Goal: Navigation & Orientation: Find specific page/section

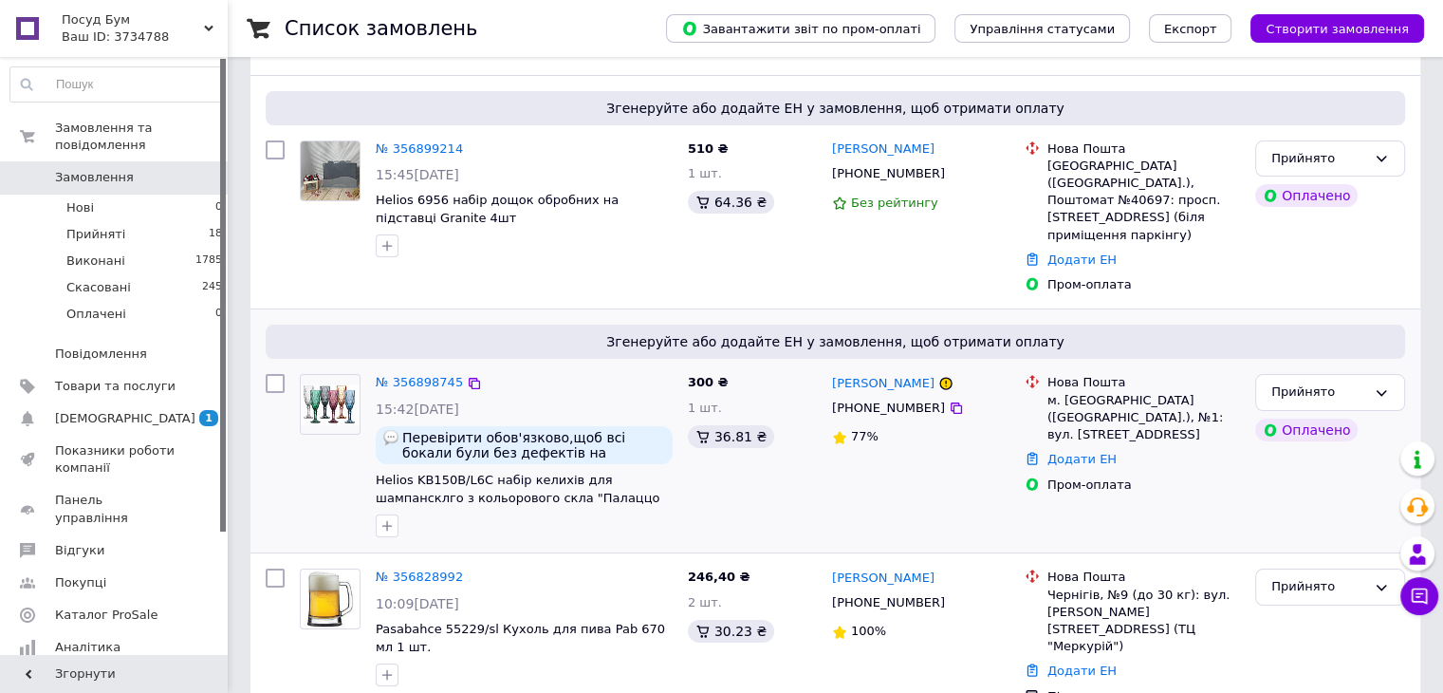
scroll to position [190, 0]
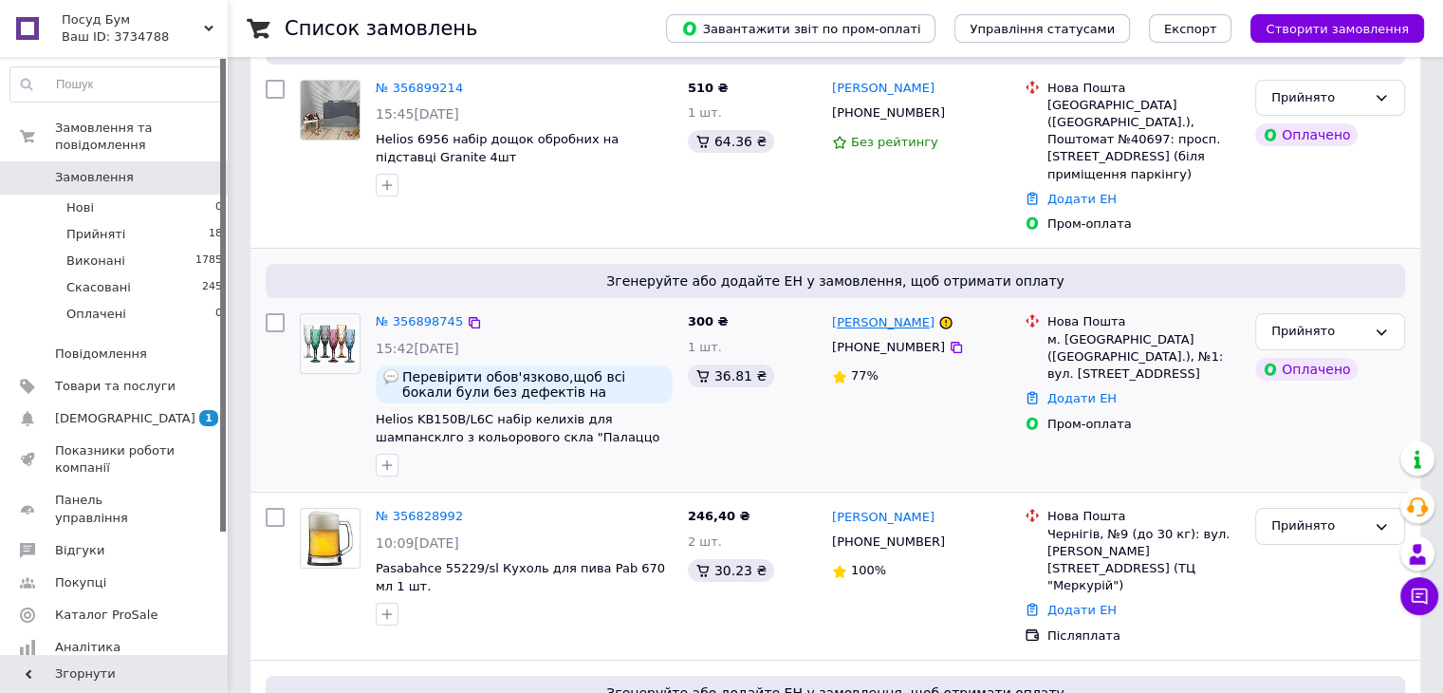
click at [892, 314] on link "[PERSON_NAME]" at bounding box center [883, 323] width 102 height 18
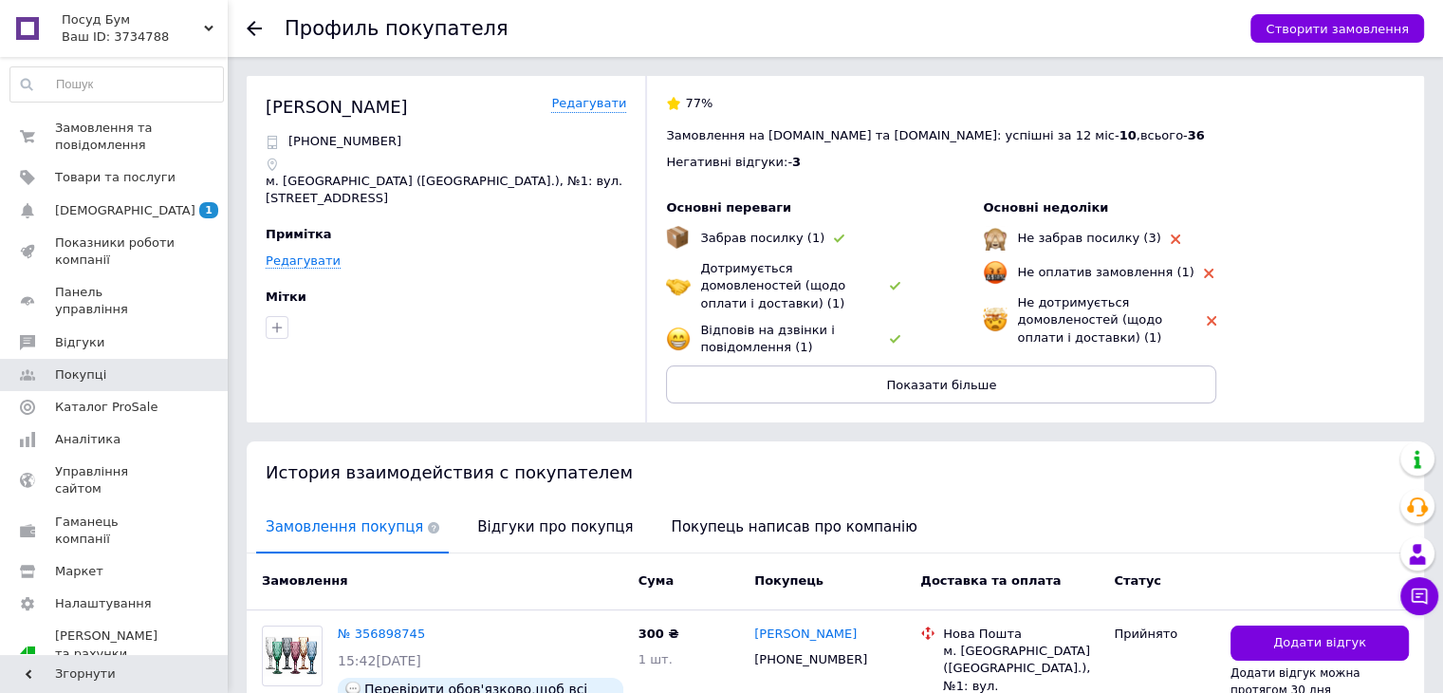
click at [254, 28] on use at bounding box center [254, 28] width 15 height 15
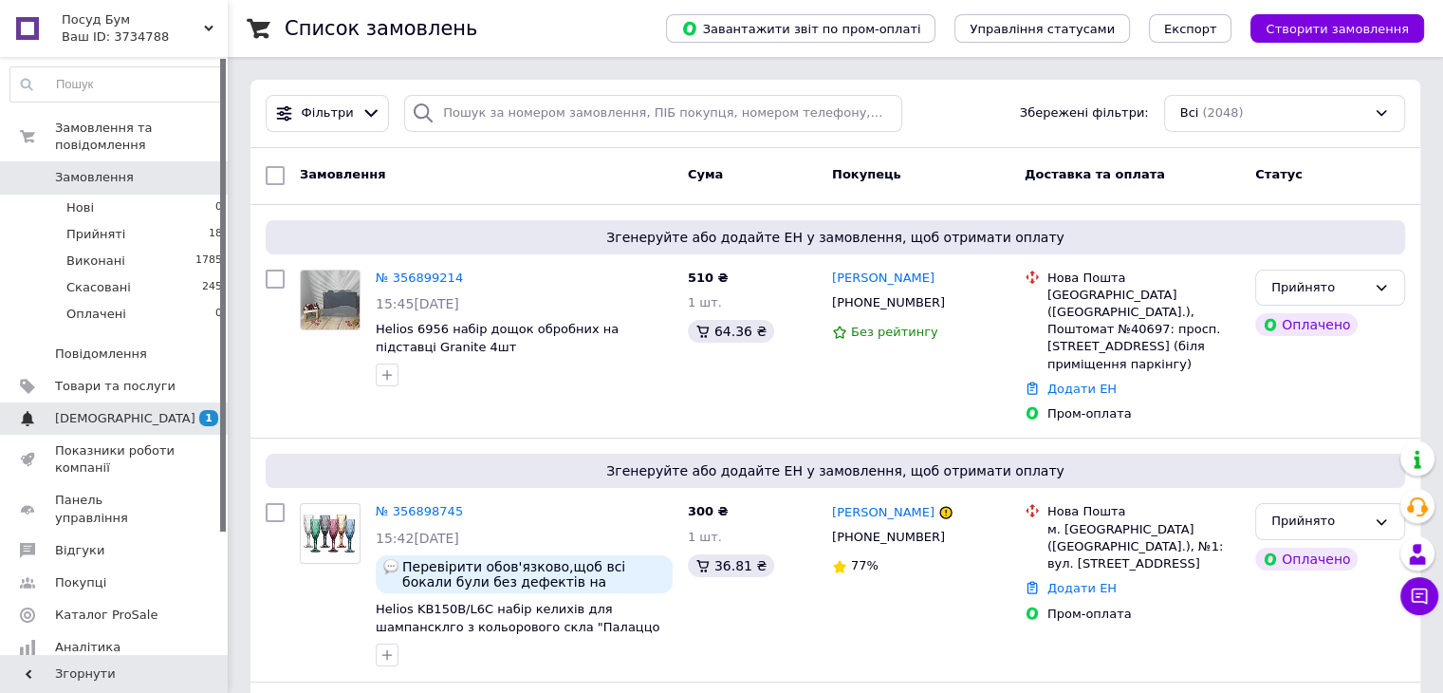
click at [78, 410] on span "[DEMOGRAPHIC_DATA]" at bounding box center [125, 418] width 140 height 17
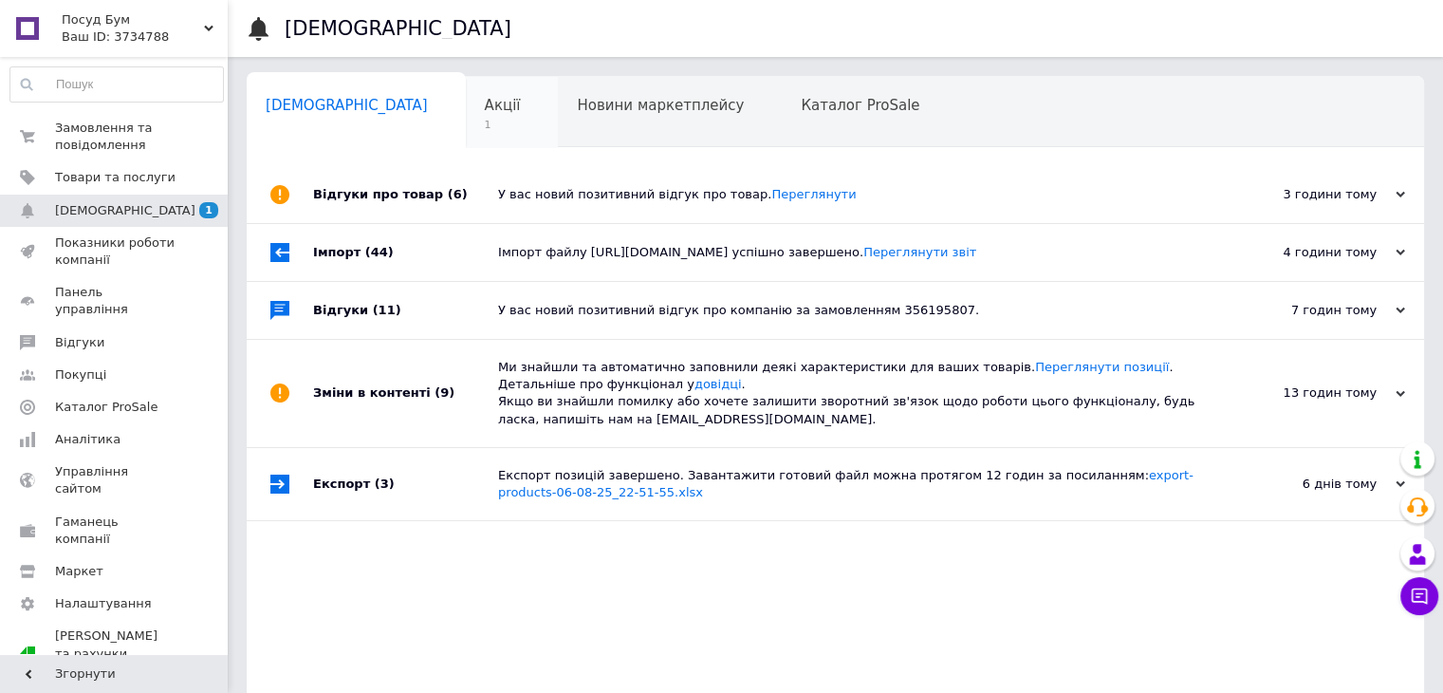
click at [485, 109] on span "Акції" at bounding box center [503, 105] width 36 height 17
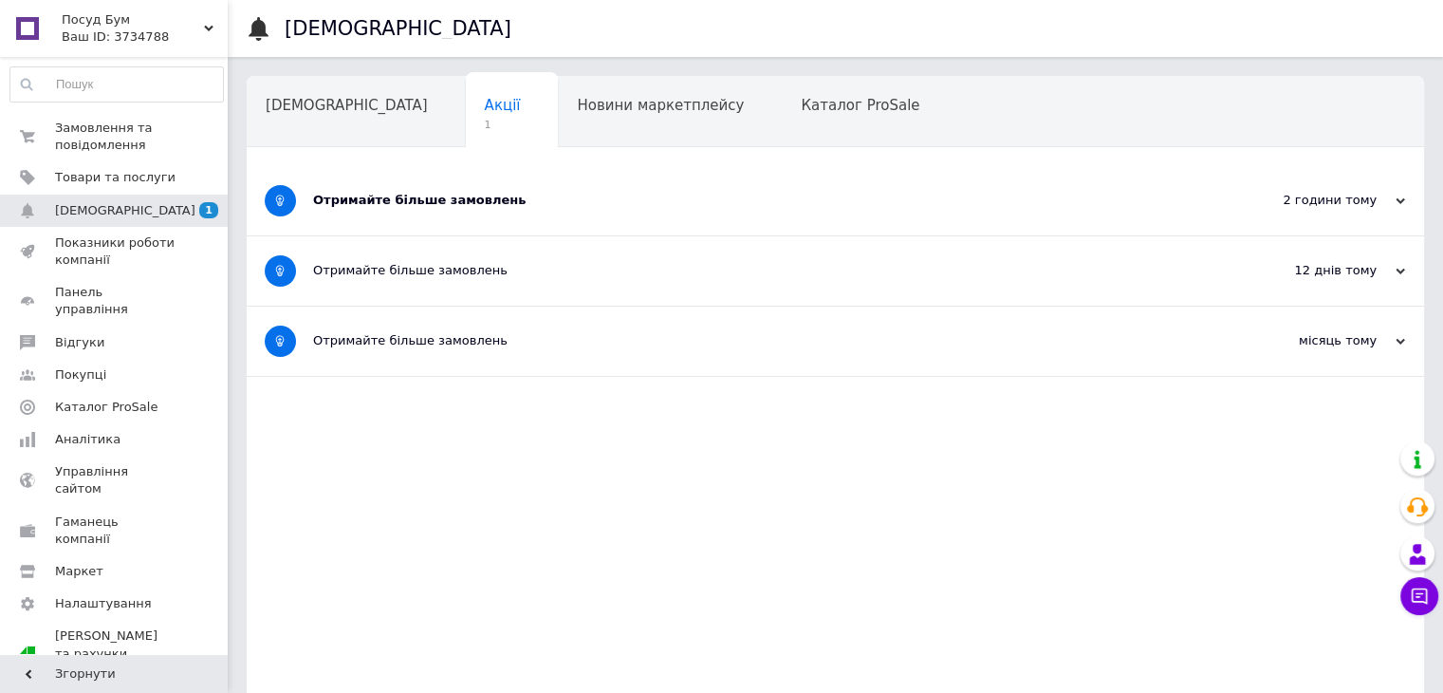
click at [417, 203] on div "Отримайте більше замовлень" at bounding box center [764, 200] width 902 height 17
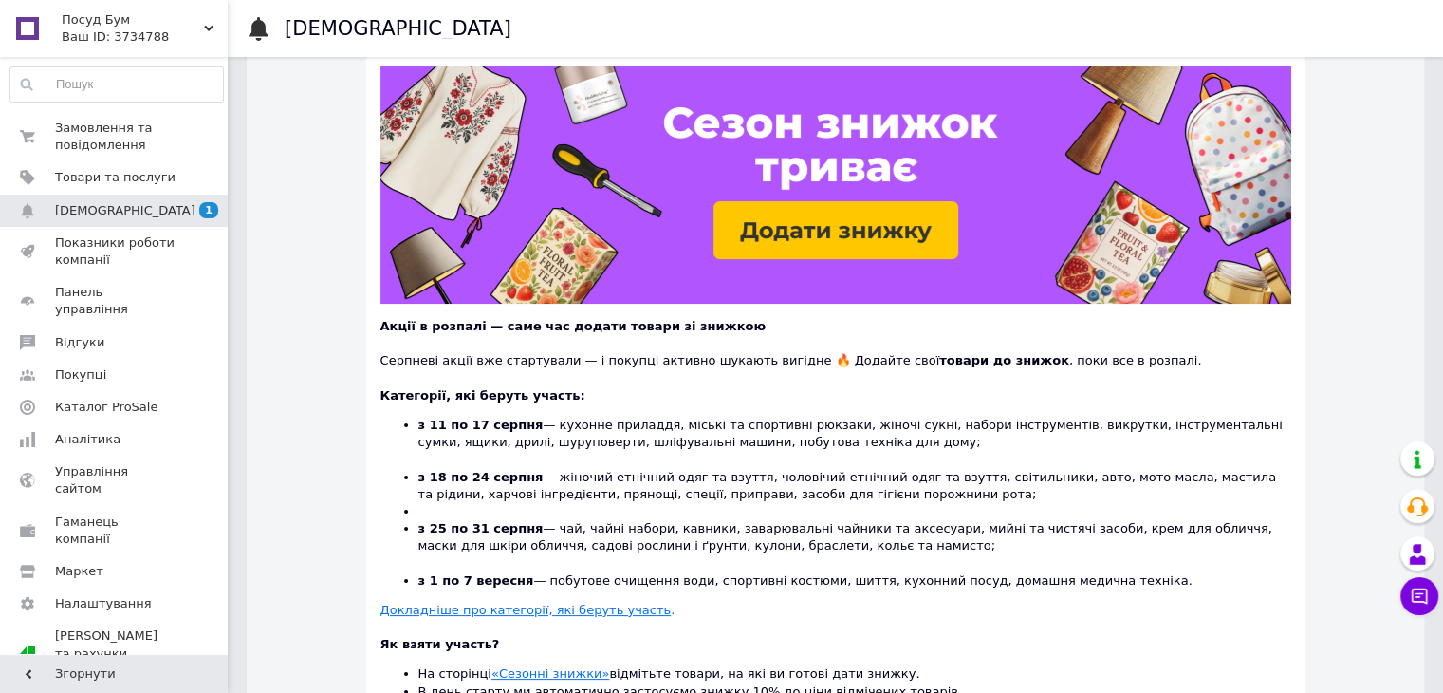
scroll to position [111, 0]
